Goal: Check status: Check status

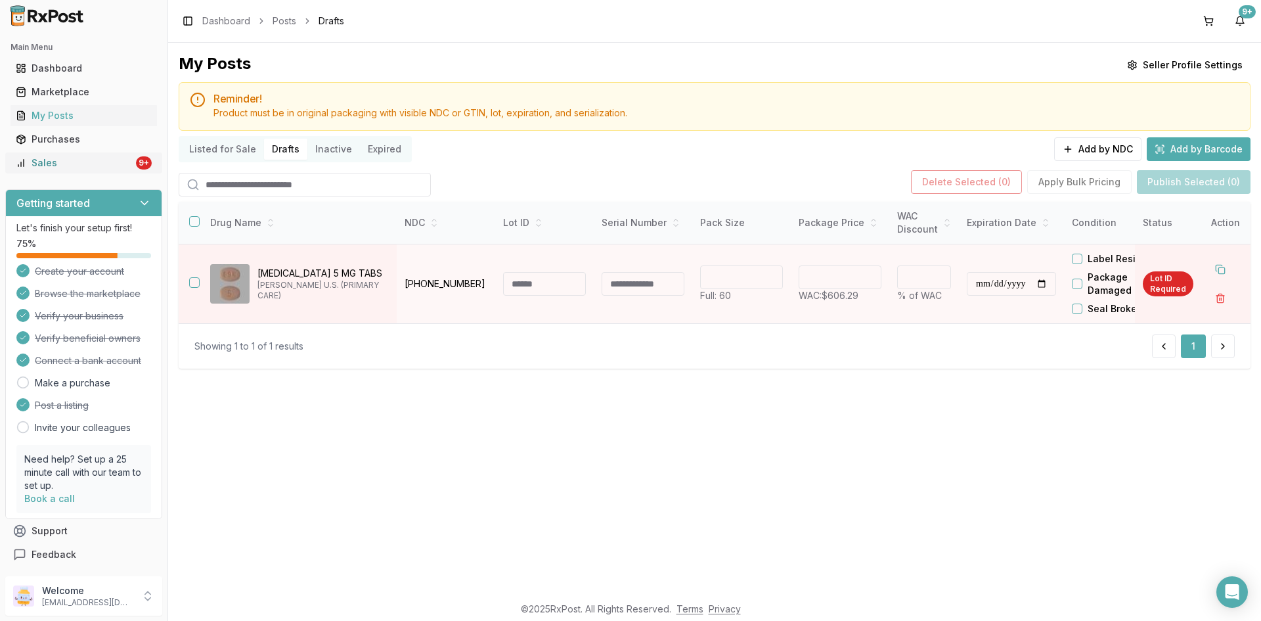
click at [88, 168] on div "Sales" at bounding box center [75, 162] width 118 height 13
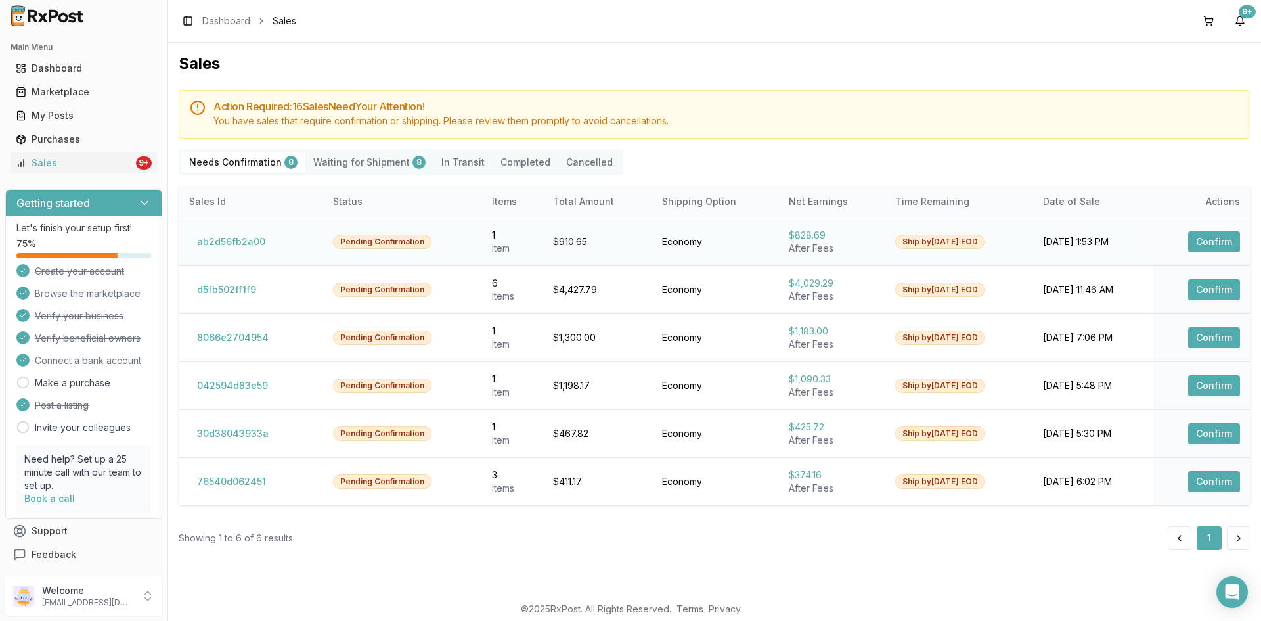
drag, startPoint x: 608, startPoint y: 250, endPoint x: 565, endPoint y: 252, distance: 43.4
click at [598, 252] on td "$910.65" at bounding box center [597, 241] width 109 height 48
click at [347, 233] on td "Pending Confirmation" at bounding box center [402, 241] width 159 height 48
click at [252, 241] on button "ab2d56fb2a00" at bounding box center [231, 241] width 84 height 21
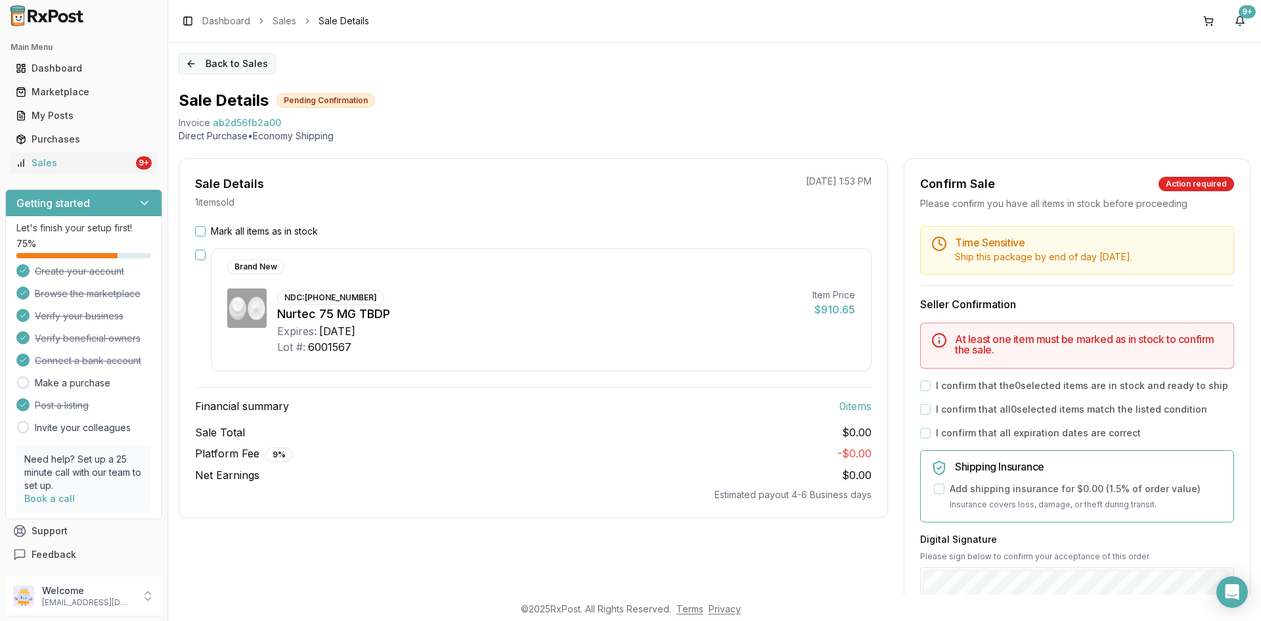
click at [191, 60] on button "Back to Sales" at bounding box center [227, 63] width 97 height 21
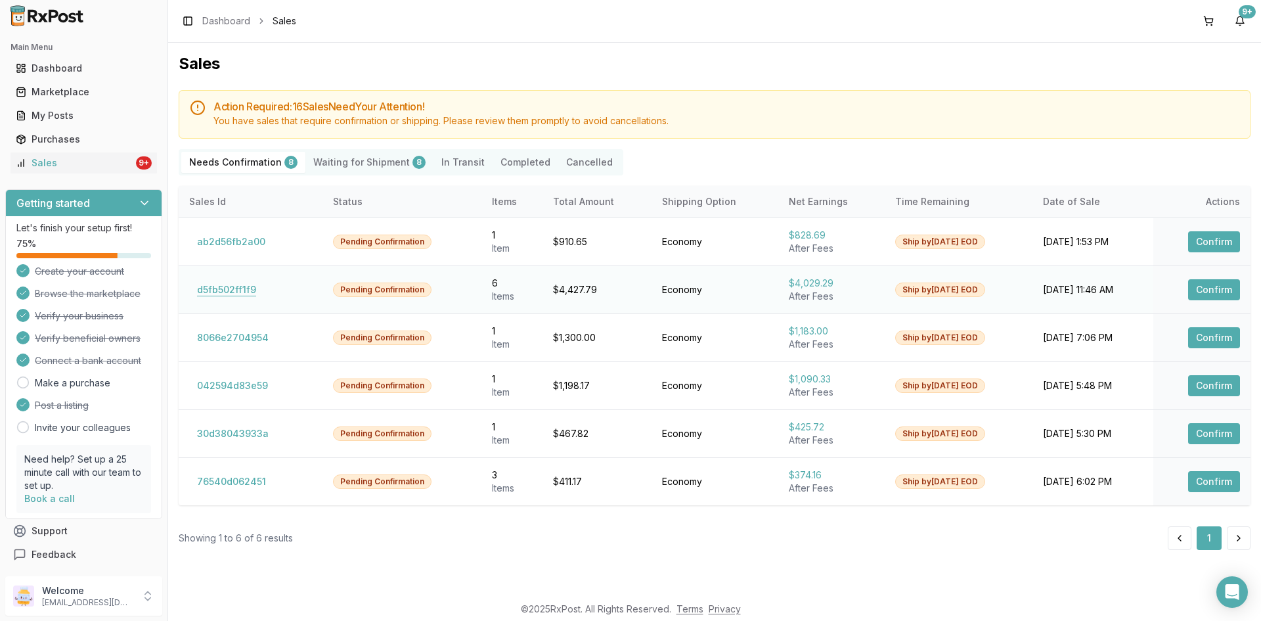
click at [248, 287] on button "d5fb502ff1f9" at bounding box center [226, 289] width 75 height 21
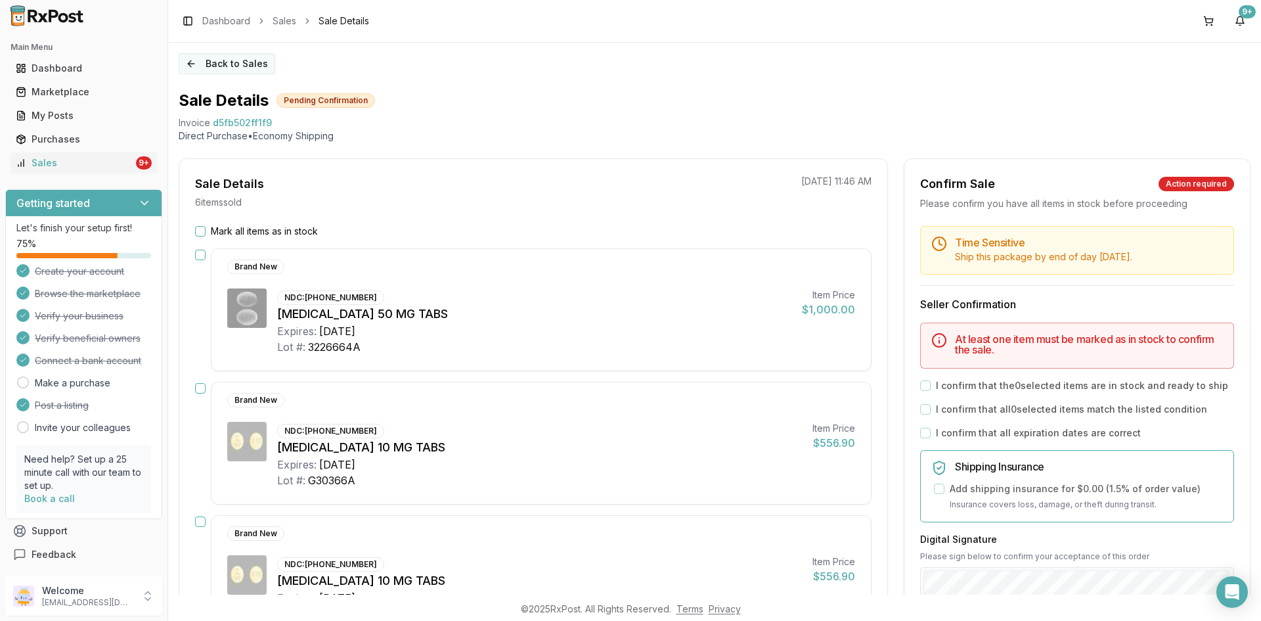
click at [203, 62] on button "Back to Sales" at bounding box center [227, 63] width 97 height 21
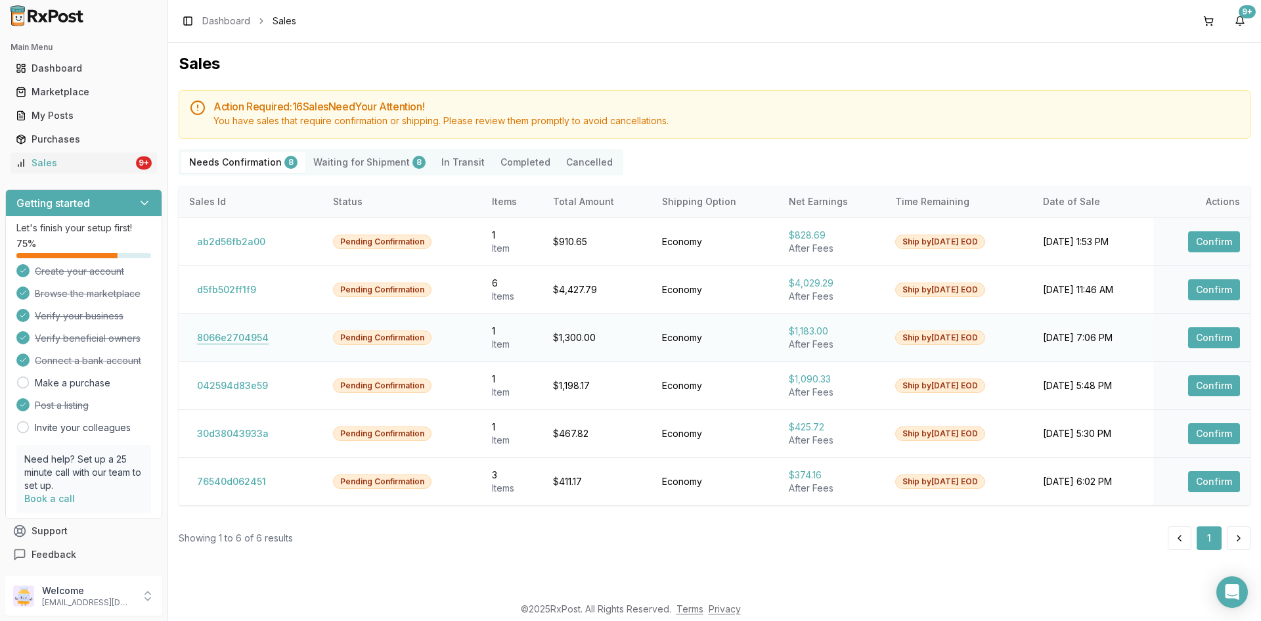
click at [238, 340] on button "8066e2704954" at bounding box center [232, 337] width 87 height 21
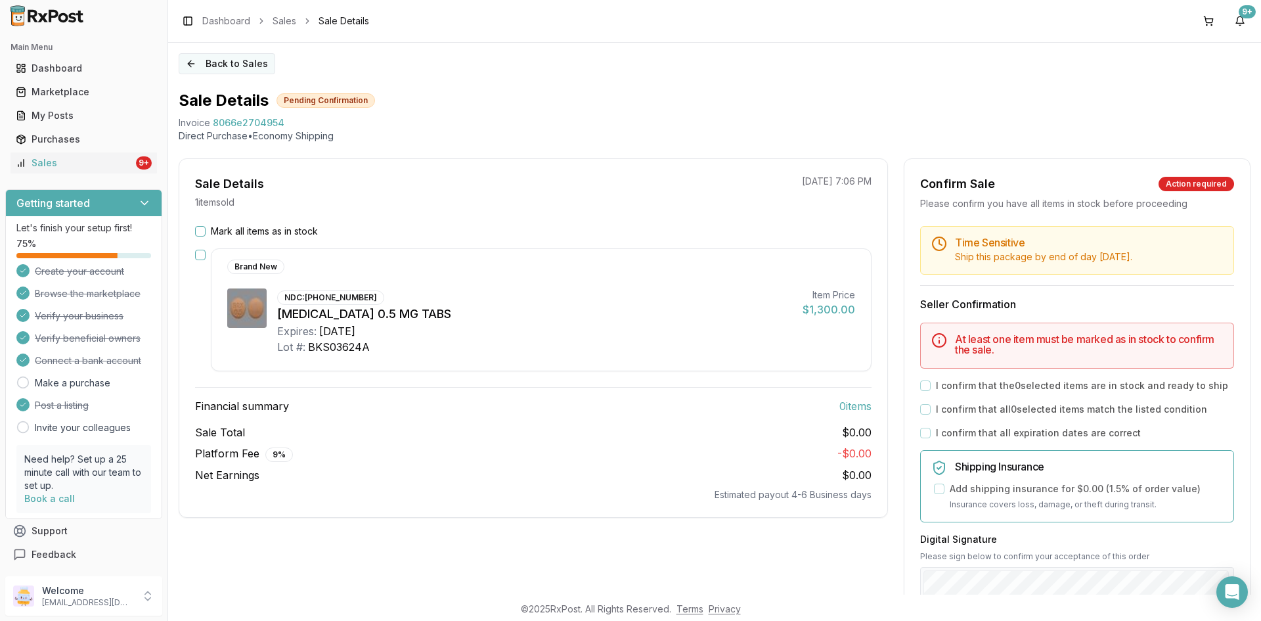
click at [210, 61] on button "Back to Sales" at bounding box center [227, 63] width 97 height 21
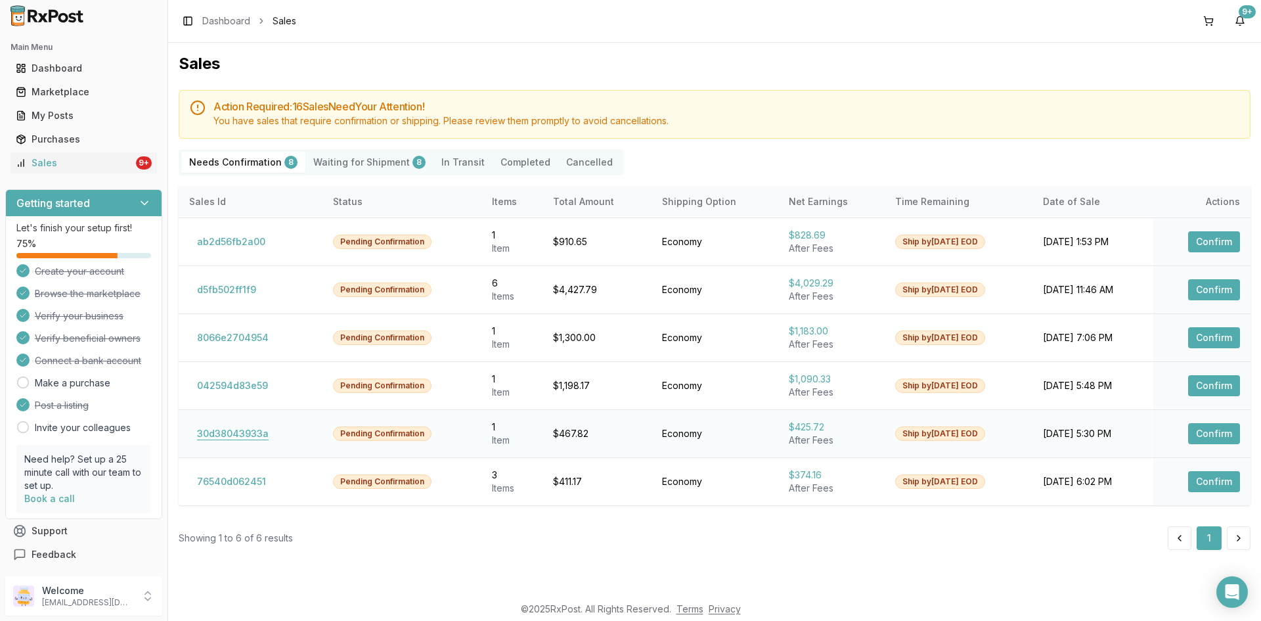
click at [235, 434] on button "30d38043933a" at bounding box center [232, 433] width 87 height 21
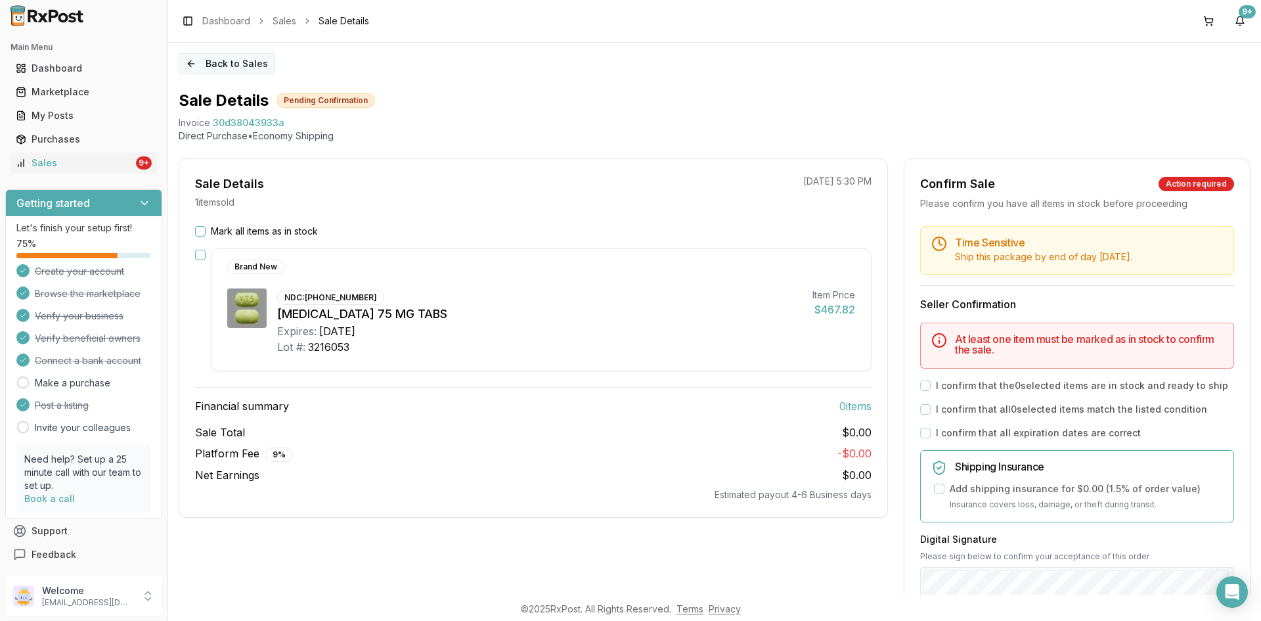
click at [191, 58] on button "Back to Sales" at bounding box center [227, 63] width 97 height 21
